Goal: Task Accomplishment & Management: Use online tool/utility

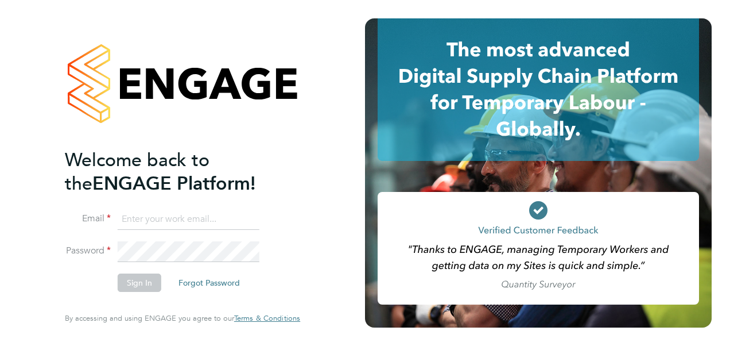
click at [178, 214] on input at bounding box center [189, 219] width 142 height 21
type input "Katie.Macpherson@hays.com"
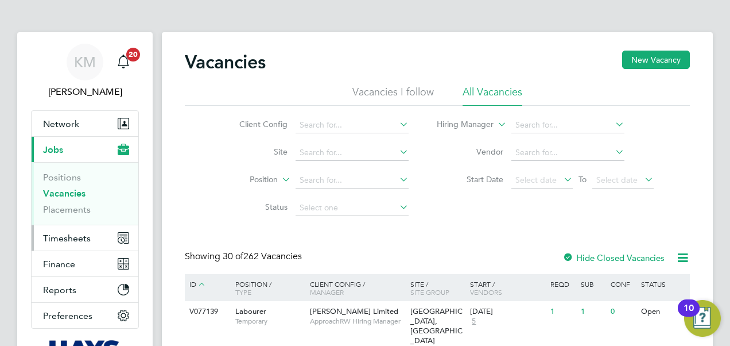
click at [77, 244] on button "Timesheets" at bounding box center [85, 237] width 107 height 25
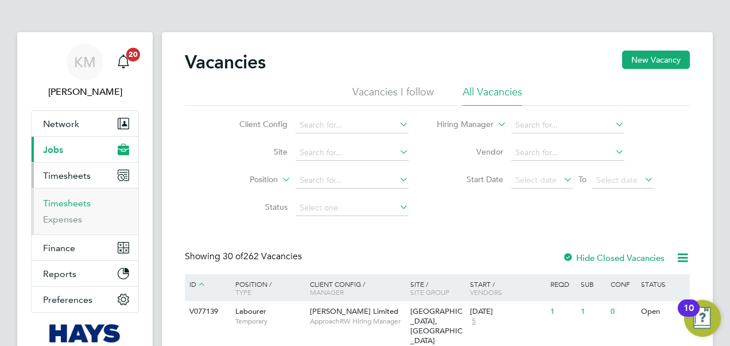
click at [63, 204] on link "Timesheets" at bounding box center [67, 203] width 48 height 11
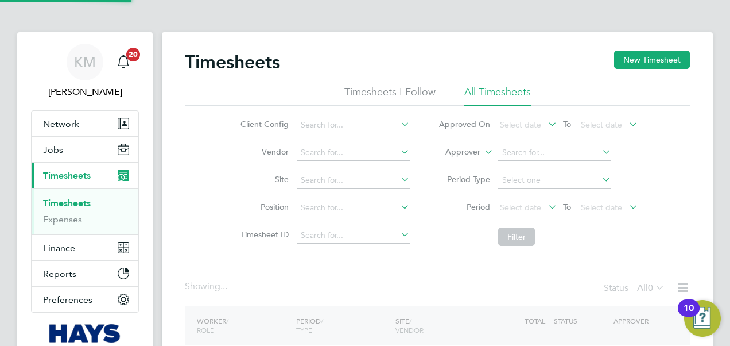
click at [482, 153] on icon at bounding box center [482, 149] width 0 height 10
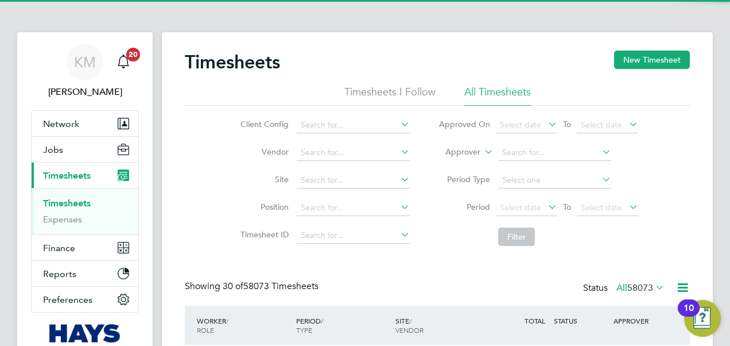
click at [466, 163] on li "Worker" at bounding box center [452, 165] width 56 height 15
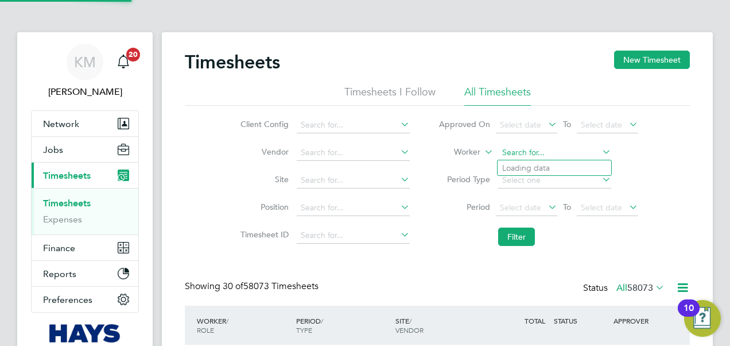
click at [536, 151] on input at bounding box center [554, 153] width 113 height 16
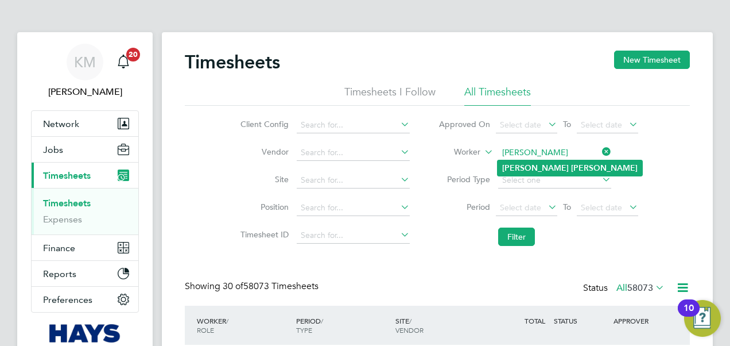
click at [566, 164] on li "Dan Rayner" at bounding box center [570, 168] width 145 height 16
type input "Dan Rayner"
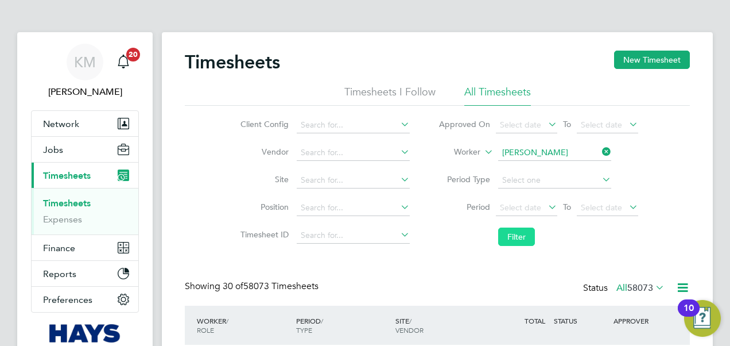
click at [522, 233] on button "Filter" at bounding box center [516, 236] width 37 height 18
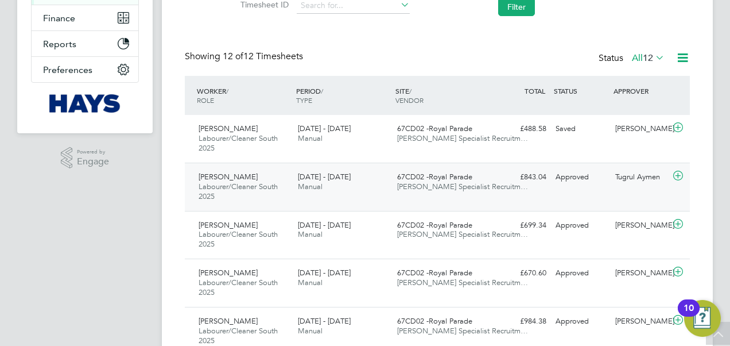
click at [333, 182] on div "20 - 26 Sep 2025 Manual" at bounding box center [342, 182] width 99 height 29
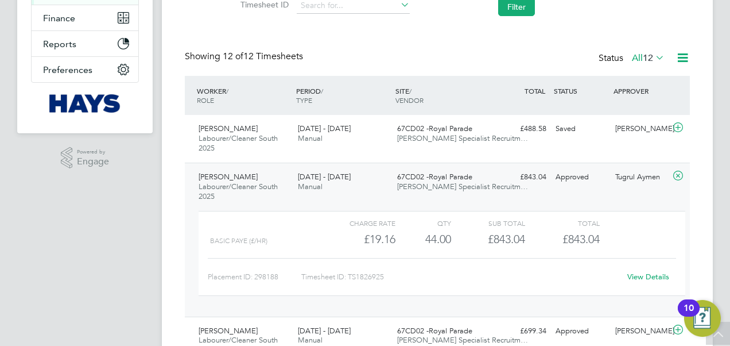
click at [649, 278] on link "View Details" at bounding box center [649, 277] width 42 height 10
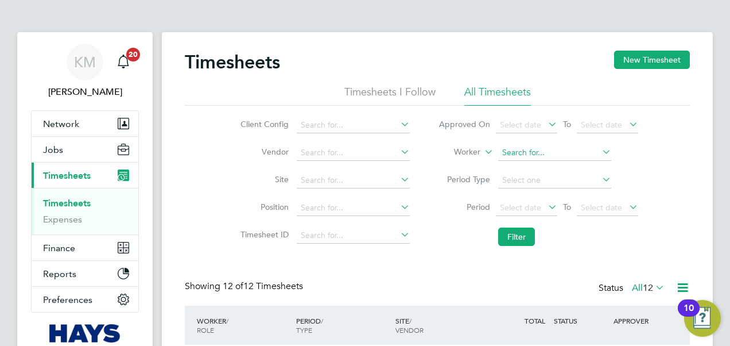
click at [507, 150] on input at bounding box center [554, 153] width 113 height 16
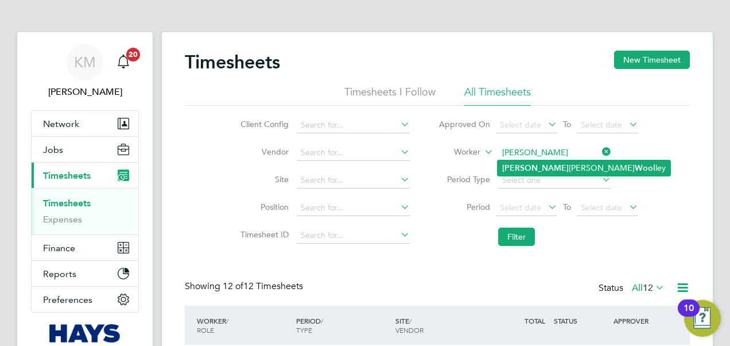
click at [515, 166] on b "Leigh" at bounding box center [535, 168] width 67 height 10
type input "Leigh Michael Woolley"
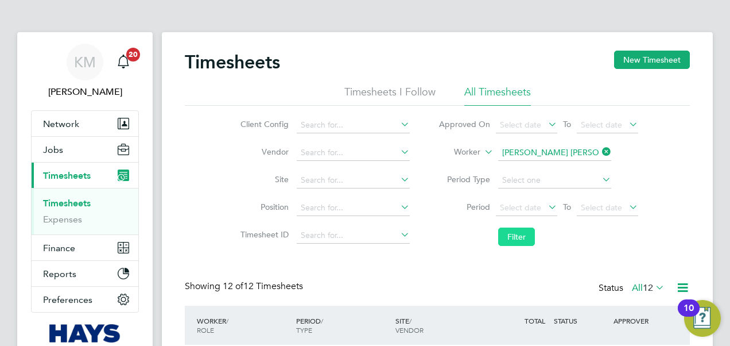
click at [514, 237] on button "Filter" at bounding box center [516, 236] width 37 height 18
click at [509, 152] on input at bounding box center [554, 153] width 113 height 16
click at [556, 155] on input at bounding box center [554, 153] width 113 height 16
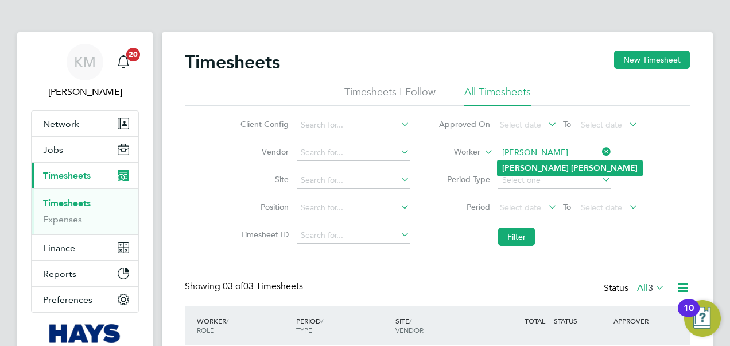
click at [571, 167] on b "Cole" at bounding box center [604, 168] width 67 height 10
type input "Simon Cole"
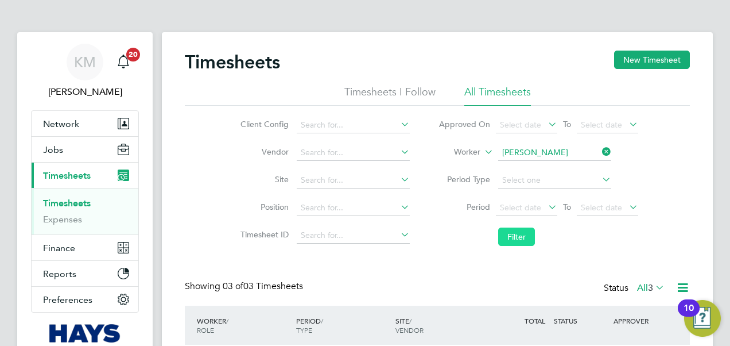
click at [510, 231] on button "Filter" at bounding box center [516, 236] width 37 height 18
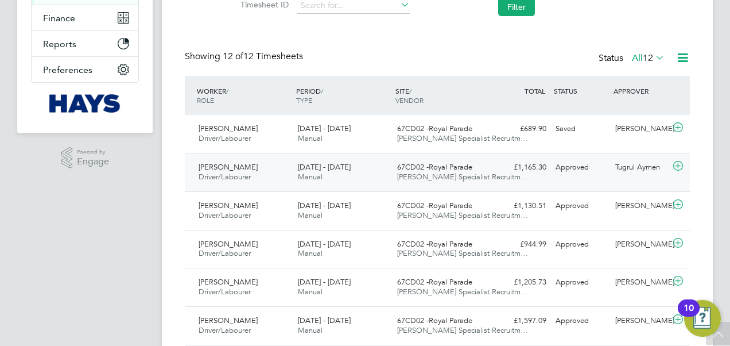
click at [322, 167] on span "20 - 26 Sep 2025" at bounding box center [324, 167] width 53 height 10
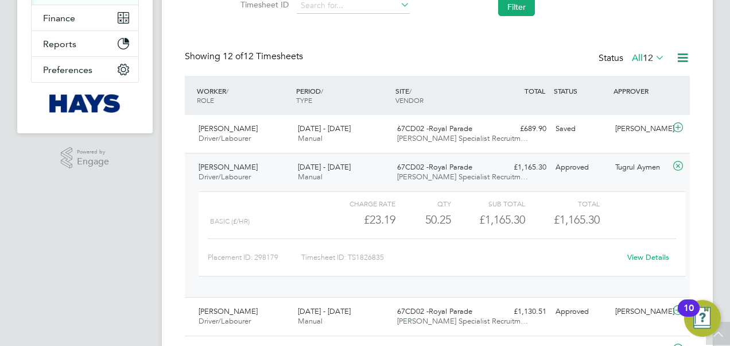
click at [665, 258] on link "View Details" at bounding box center [649, 257] width 42 height 10
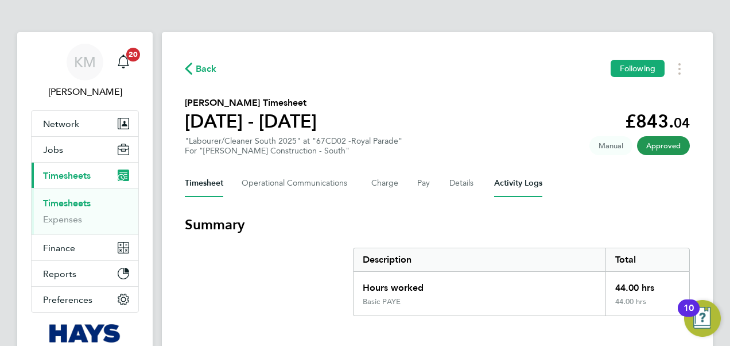
click at [521, 182] on Logs-tab "Activity Logs" at bounding box center [518, 183] width 48 height 28
